Goal: Task Accomplishment & Management: Manage account settings

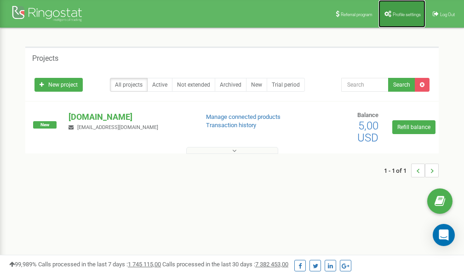
click at [410, 12] on span "Profile settings" at bounding box center [407, 14] width 28 height 5
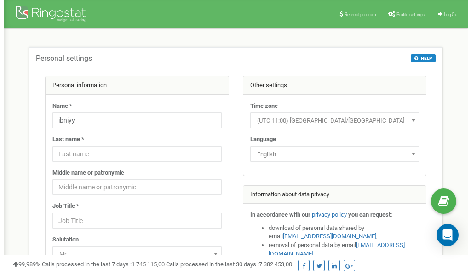
scroll to position [46, 0]
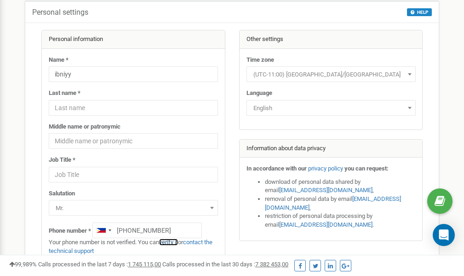
click at [173, 242] on link "verify it" at bounding box center [168, 241] width 19 height 7
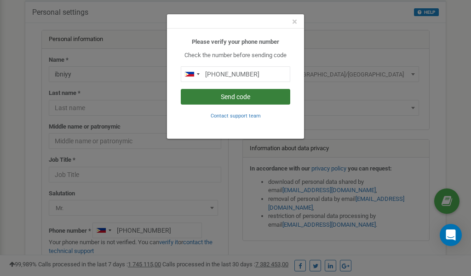
click at [232, 96] on button "Send code" at bounding box center [236, 97] width 110 height 16
